Goal: Transaction & Acquisition: Book appointment/travel/reservation

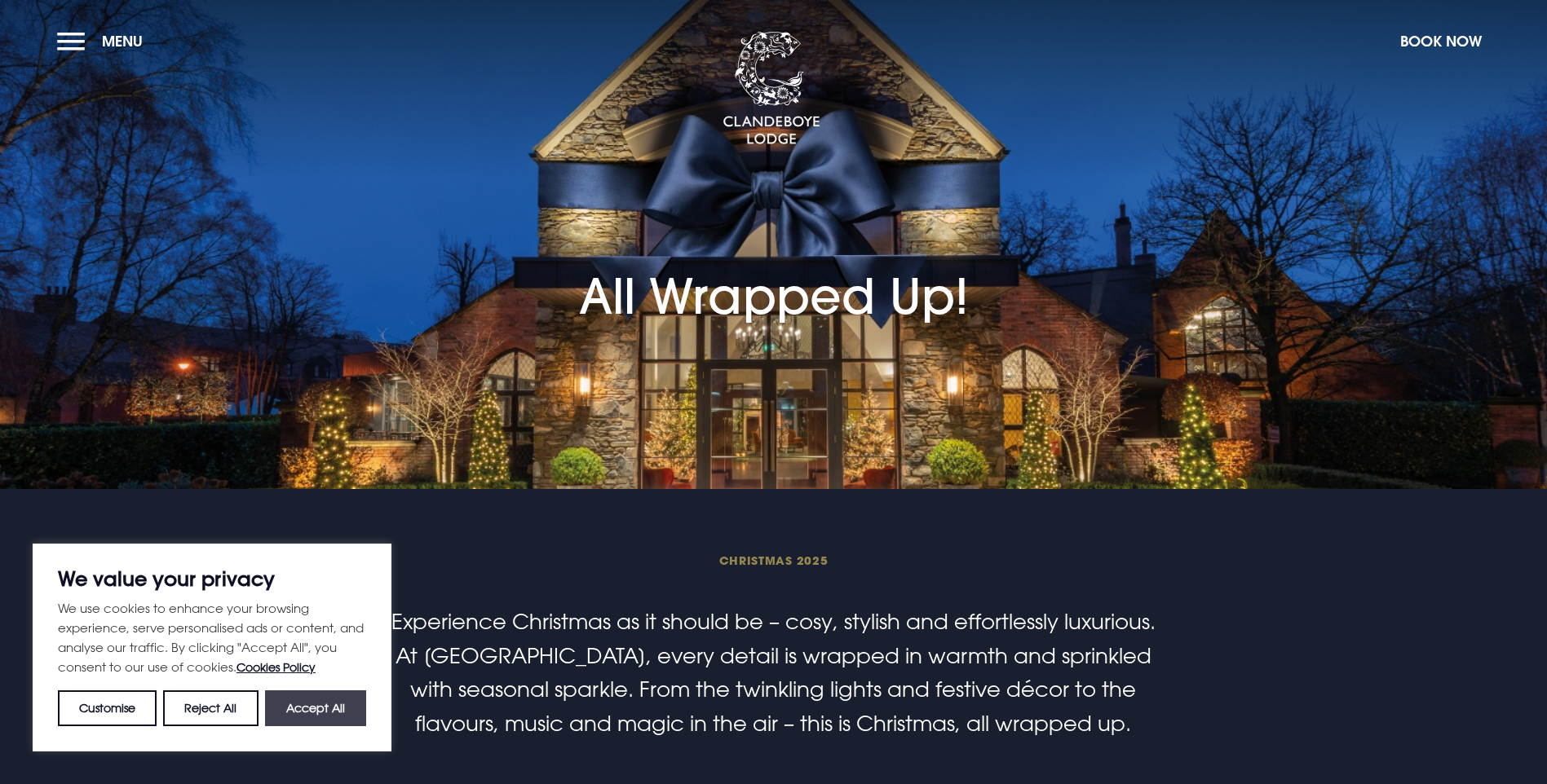
click at [331, 704] on button "Accept All" at bounding box center [316, 708] width 101 height 36
checkbox input "true"
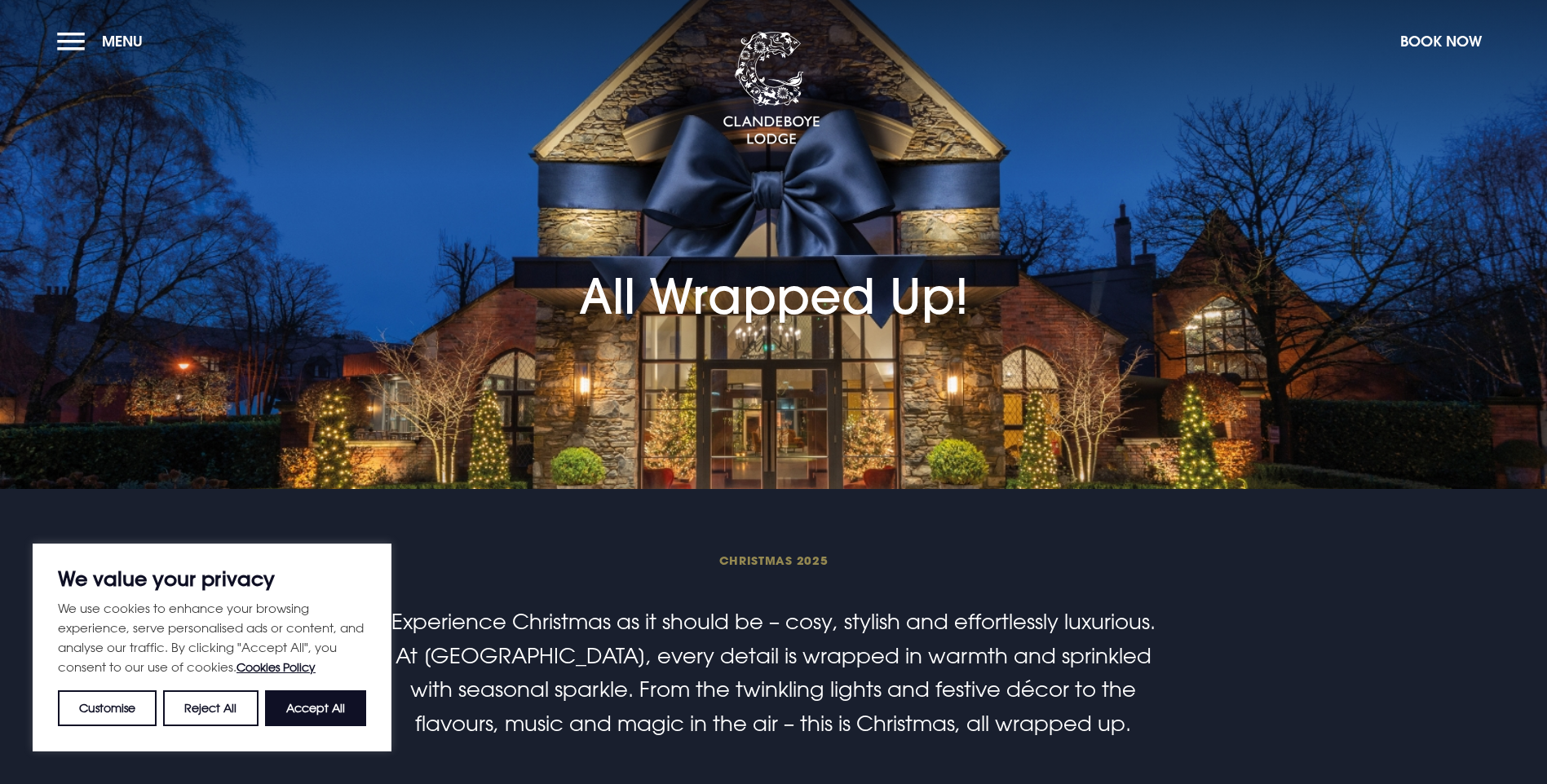
checkbox input "true"
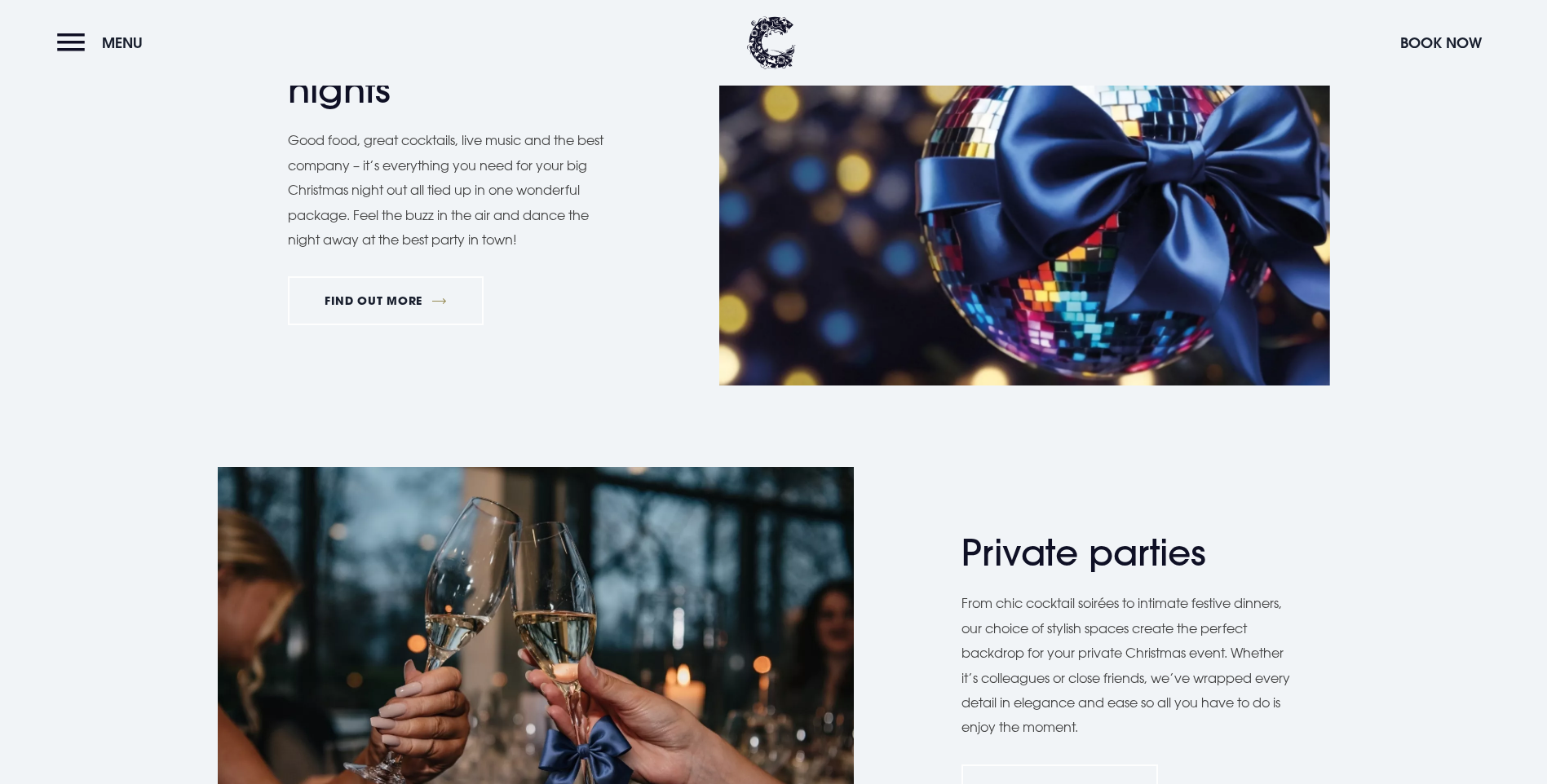
scroll to position [946, 0]
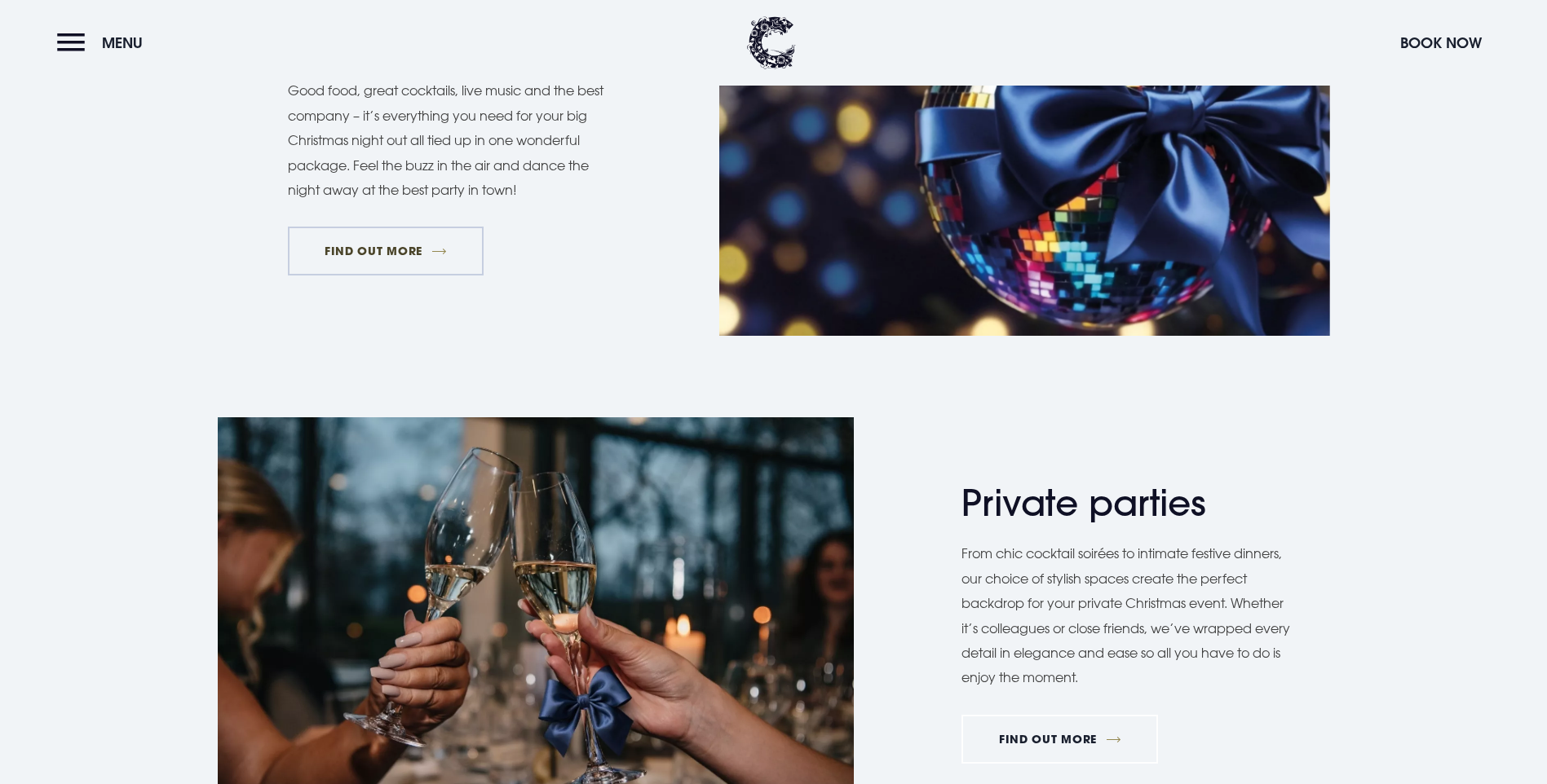
click at [383, 276] on link "FIND OUT MORE" at bounding box center [386, 251] width 196 height 49
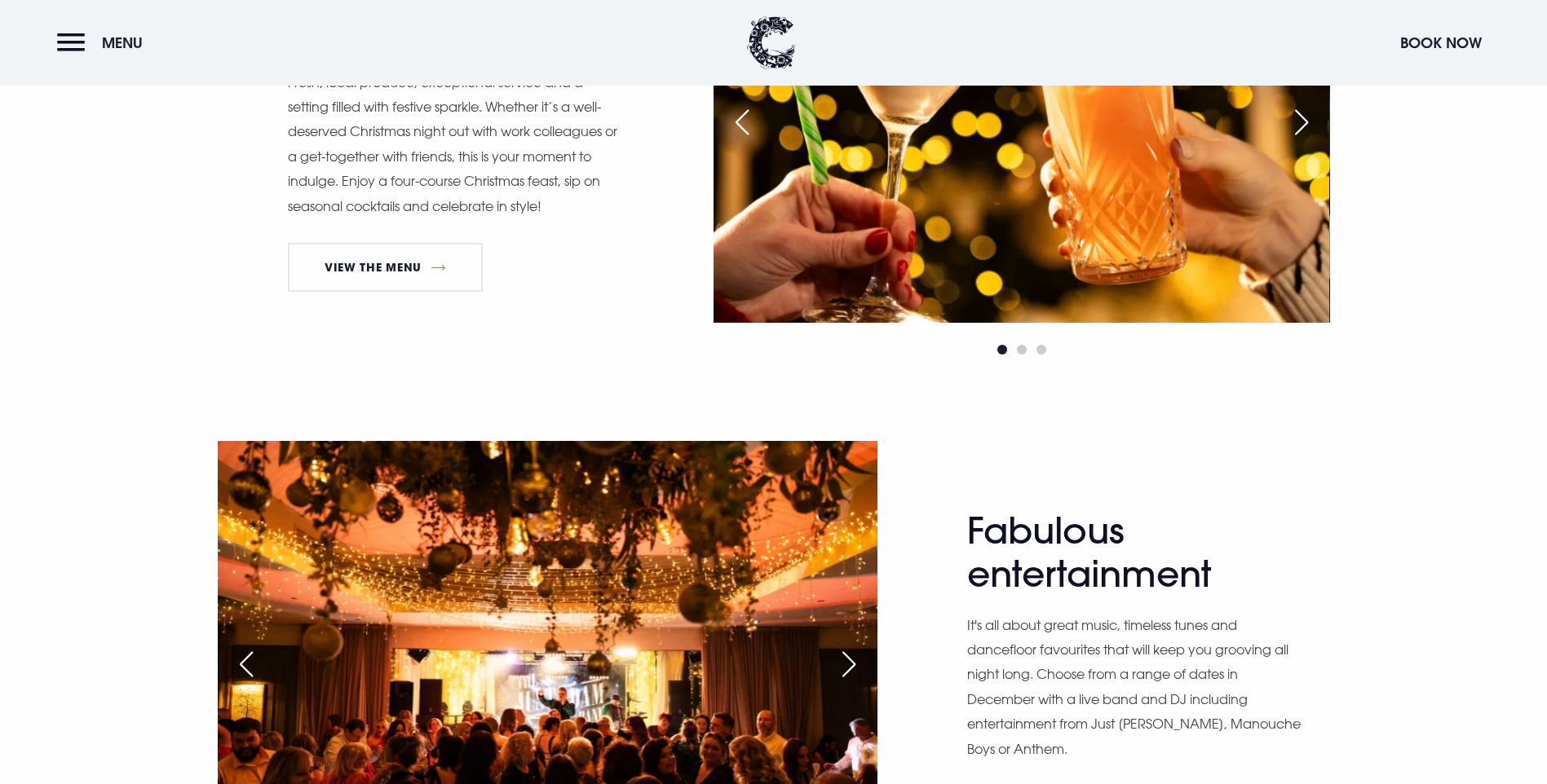
scroll to position [1017, 0]
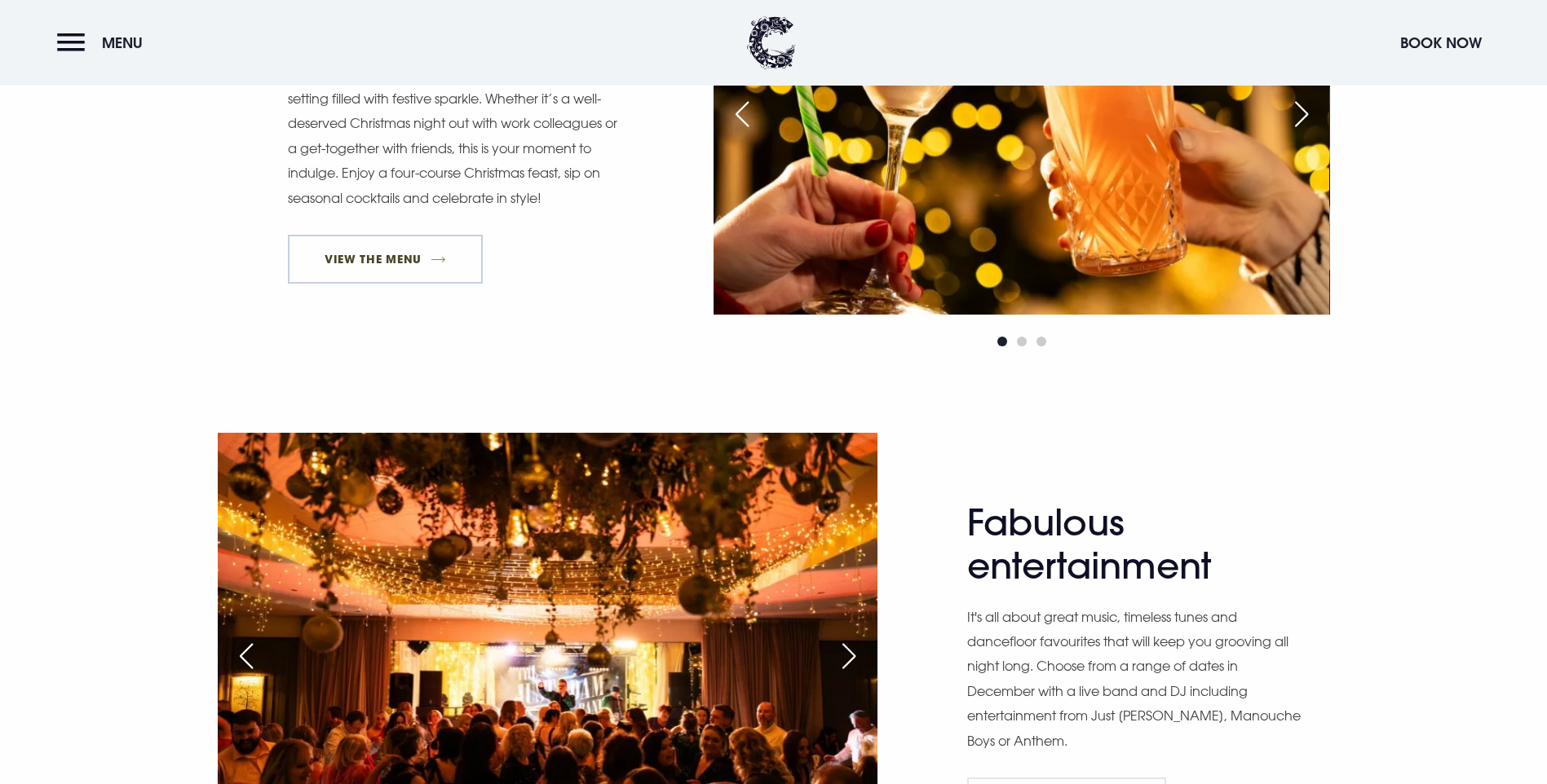
click at [424, 284] on link "View The Menu" at bounding box center [385, 259] width 195 height 49
